Goal: Learn about a topic

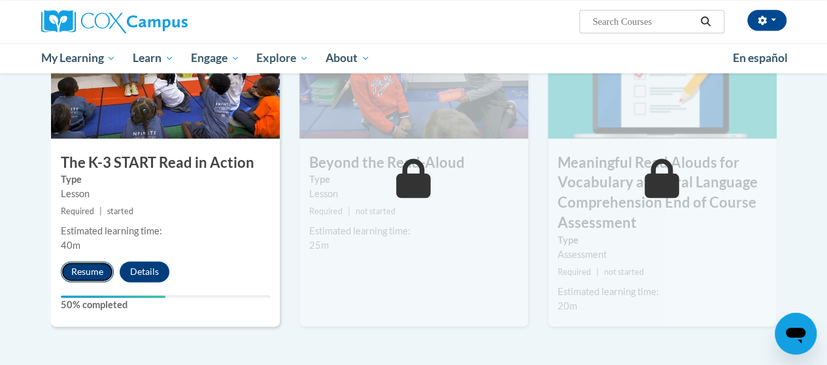
click at [87, 269] on button "Resume" at bounding box center [87, 271] width 53 height 21
